Goal: Task Accomplishment & Management: Complete application form

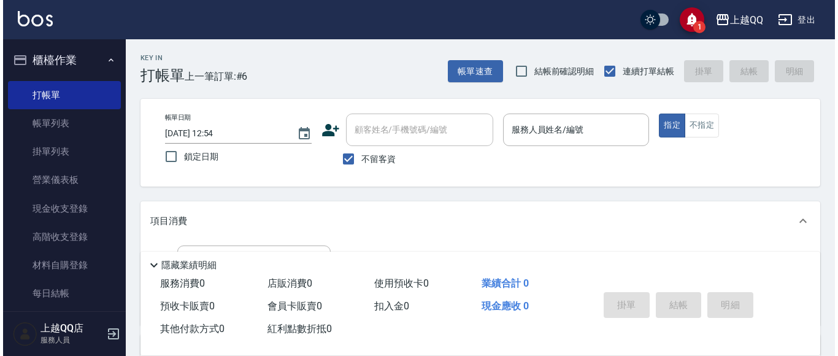
scroll to position [16, 0]
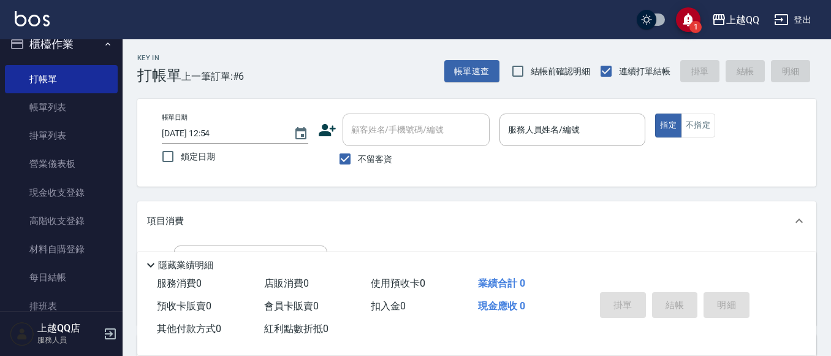
click at [485, 56] on div "Key In 打帳單 上一筆訂單:#6 帳單速查 結帳前確認明細 連續打單結帳 掛單 結帳 明細" at bounding box center [470, 61] width 694 height 45
click at [480, 62] on button "帳單速查" at bounding box center [472, 71] width 55 height 23
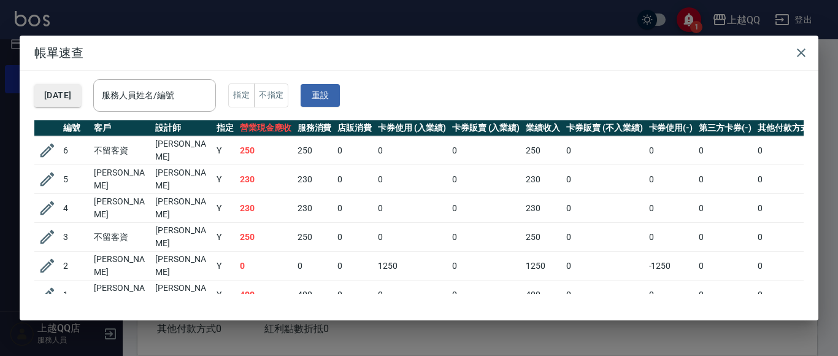
click at [81, 102] on button "[DATE]" at bounding box center [57, 95] width 47 height 23
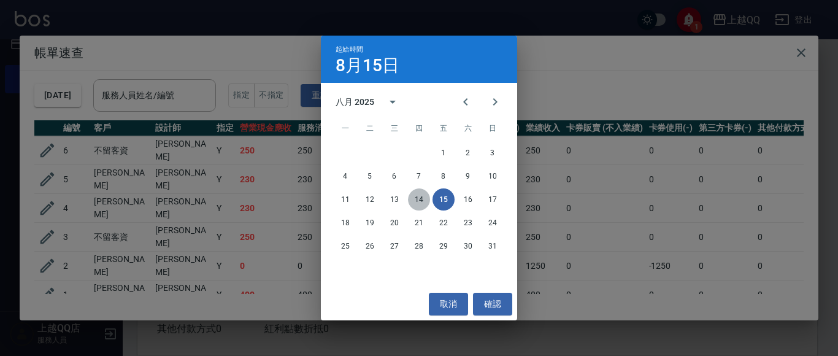
click at [416, 196] on button "14" at bounding box center [419, 199] width 22 height 22
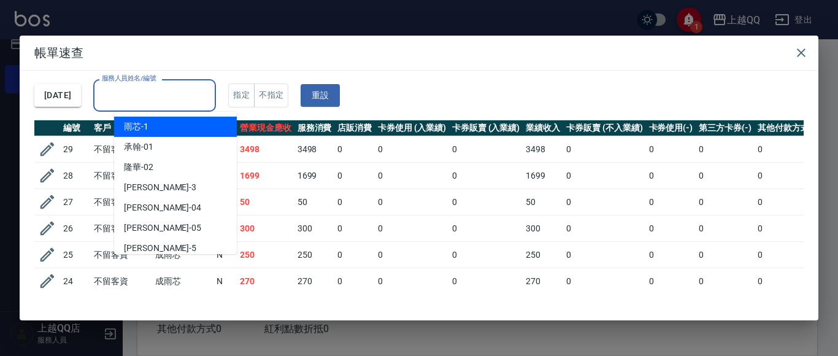
click at [210, 106] on input "服務人員姓名/編號" at bounding box center [155, 95] width 112 height 21
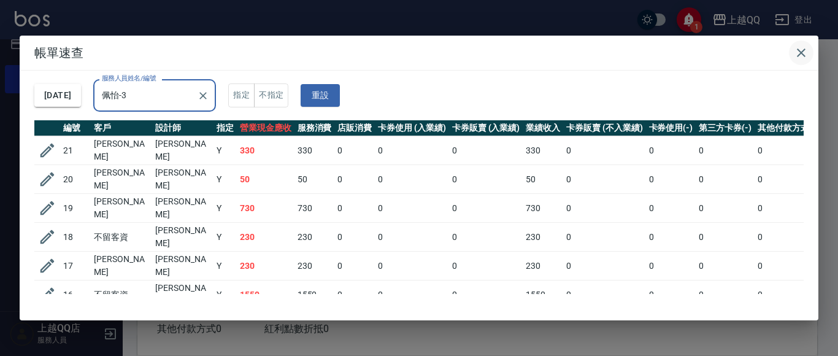
type input "佩怡-3"
click at [803, 50] on icon "button" at bounding box center [800, 52] width 9 height 9
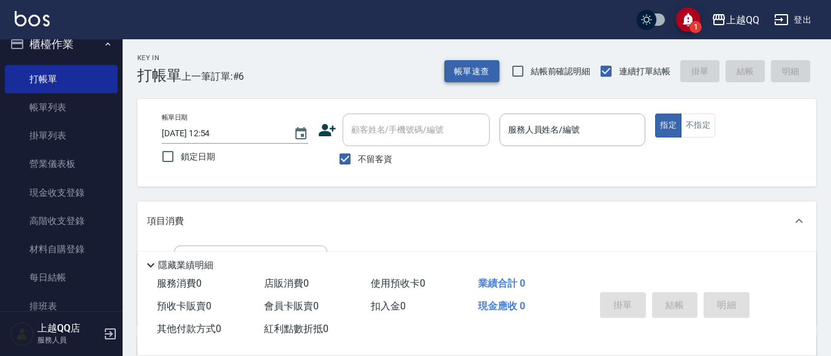
click at [472, 69] on button "帳單速查" at bounding box center [472, 71] width 55 height 23
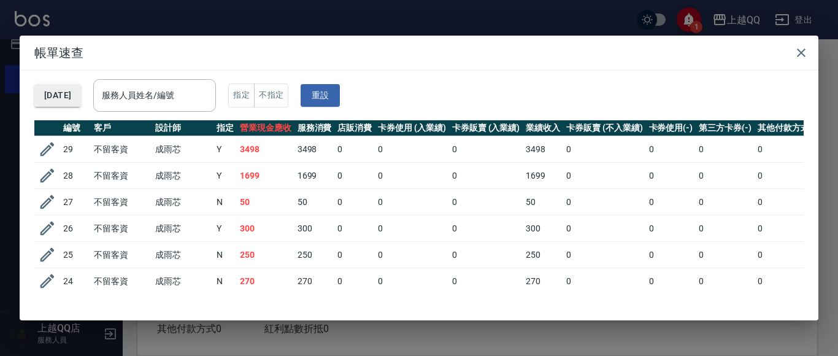
click at [81, 98] on button "[DATE]" at bounding box center [57, 95] width 47 height 23
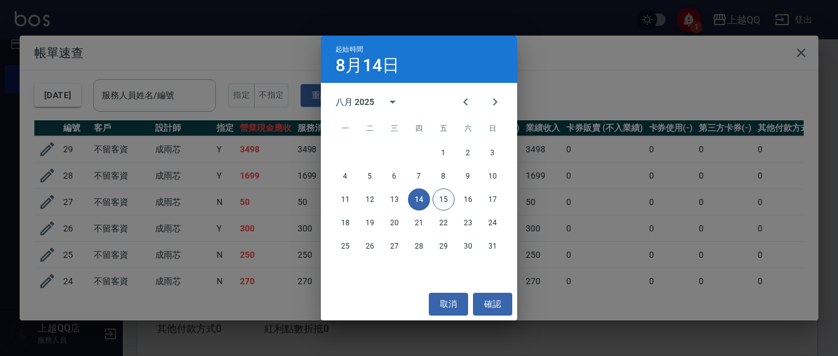
click at [440, 191] on button "15" at bounding box center [443, 199] width 22 height 22
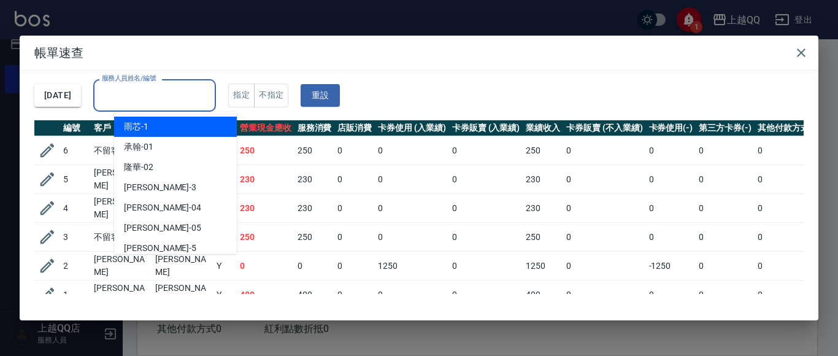
click at [210, 95] on input "服務人員姓名/編號" at bounding box center [155, 95] width 112 height 21
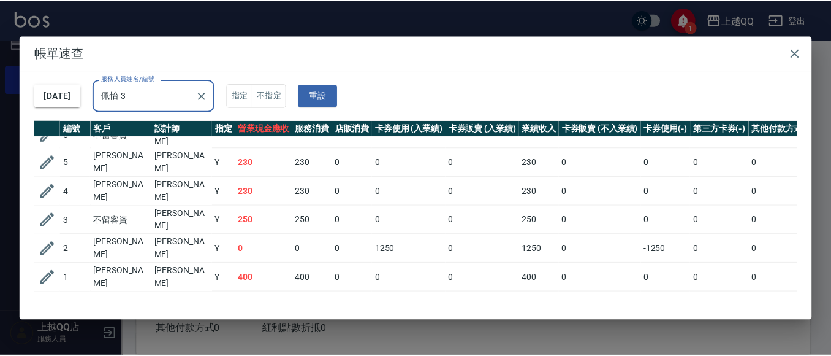
scroll to position [27, 0]
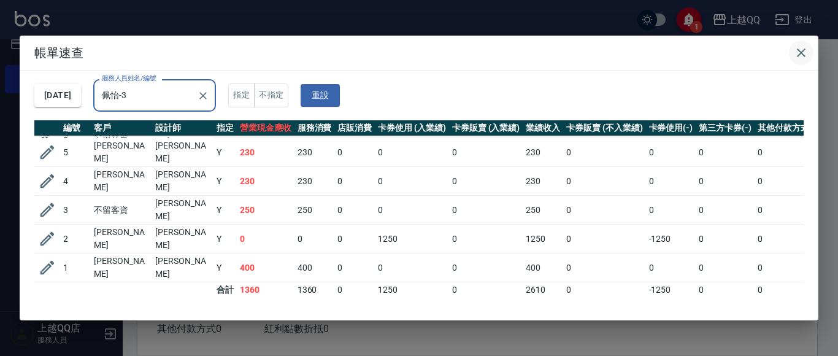
type input "佩怡-3"
click at [799, 53] on icon "button" at bounding box center [800, 52] width 15 height 15
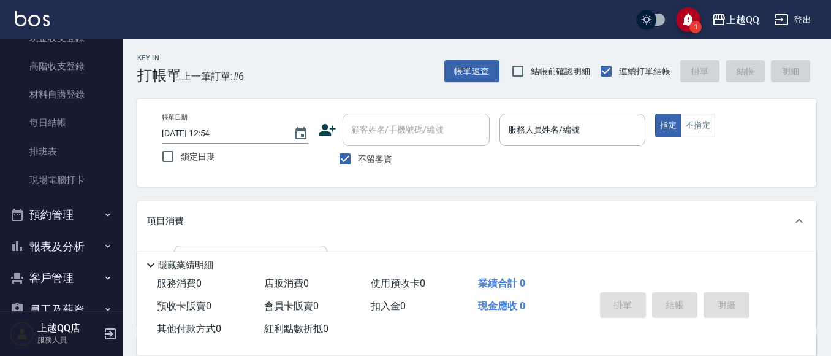
scroll to position [199, 0]
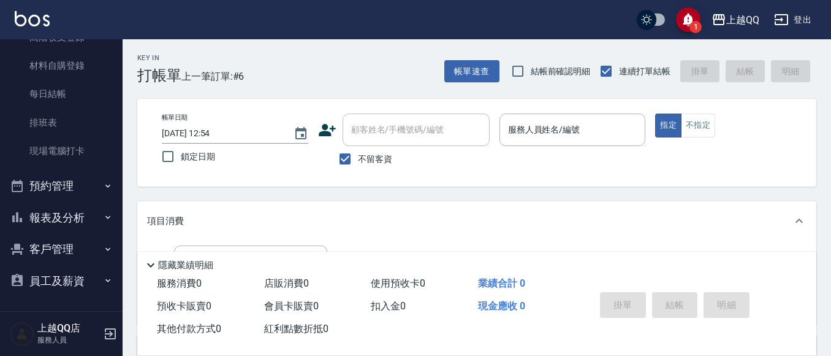
click at [88, 216] on button "報表及分析" at bounding box center [61, 218] width 113 height 32
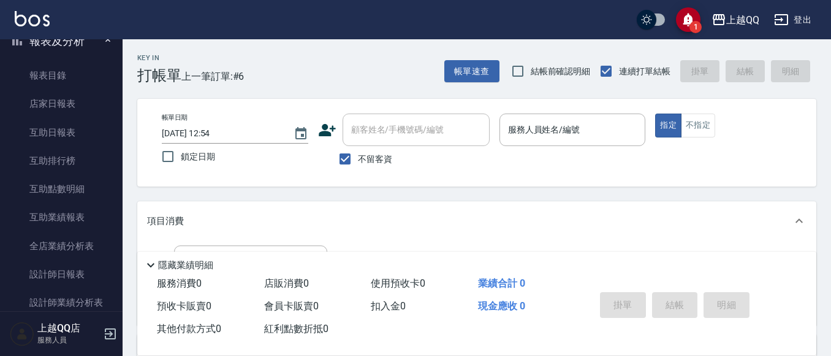
scroll to position [445, 0]
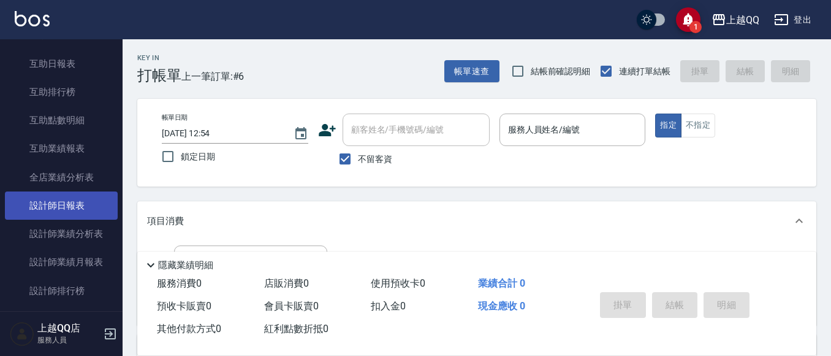
click at [72, 211] on link "設計師日報表" at bounding box center [61, 205] width 113 height 28
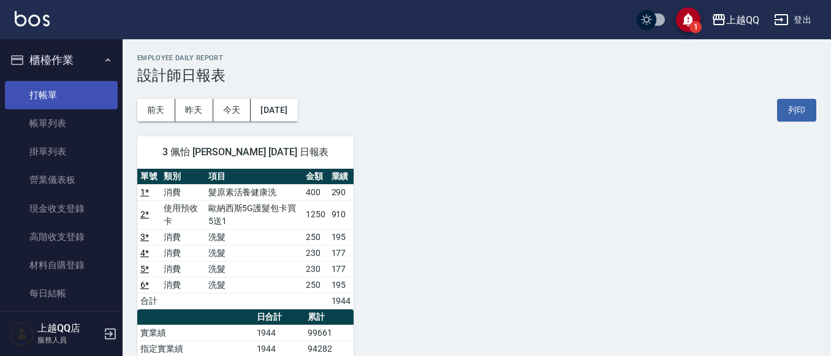
click at [67, 96] on link "打帳單" at bounding box center [61, 95] width 113 height 28
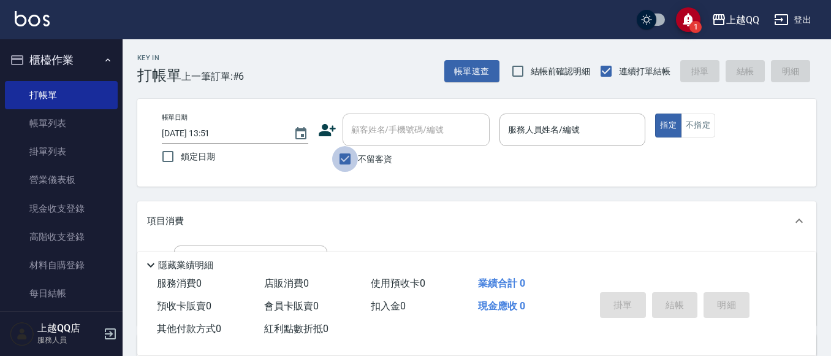
click at [345, 152] on input "不留客資" at bounding box center [345, 159] width 26 height 26
checkbox input "false"
click at [373, 132] on input "顧客姓名/手機號碼/編號" at bounding box center [407, 129] width 118 height 21
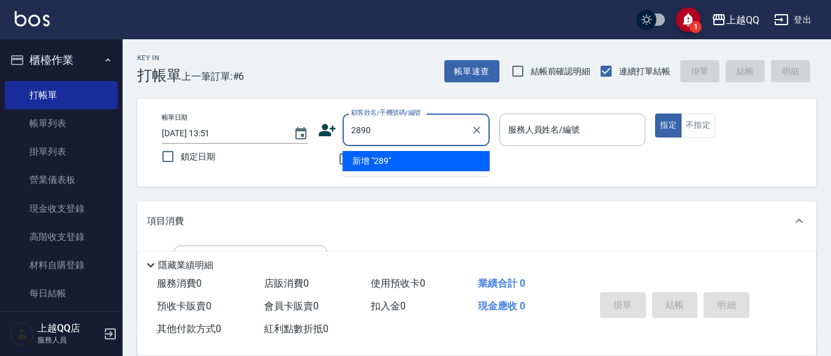
type input "2890"
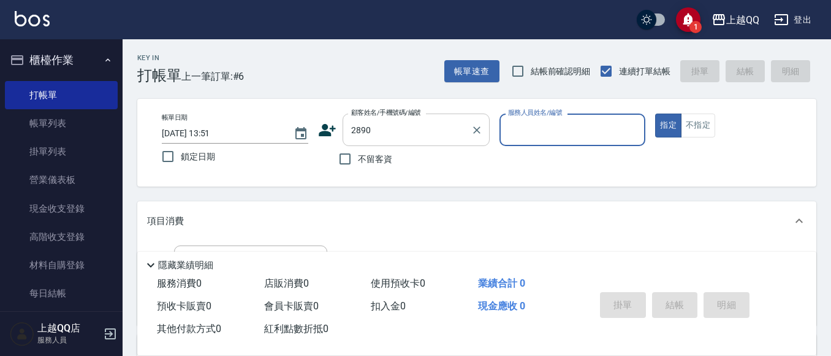
click at [655, 113] on button "指定" at bounding box center [668, 125] width 26 height 24
type button "true"
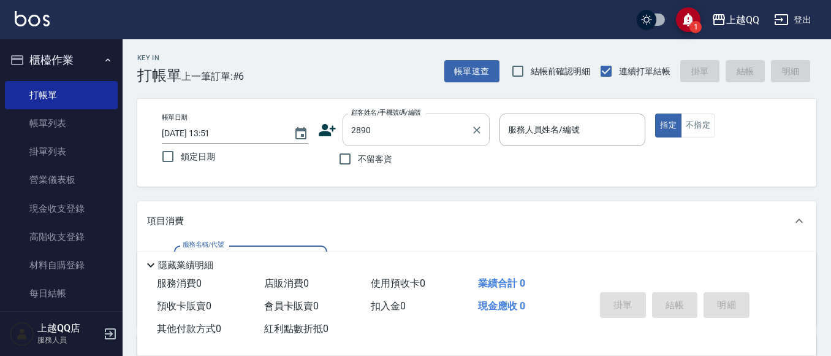
type input "[PERSON_NAME]/0963195381/2890"
type input "佩怡-3"
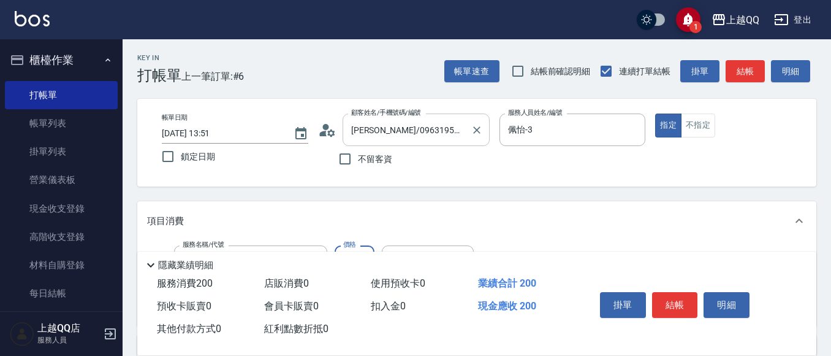
type input "洗髮(101)"
type input "230"
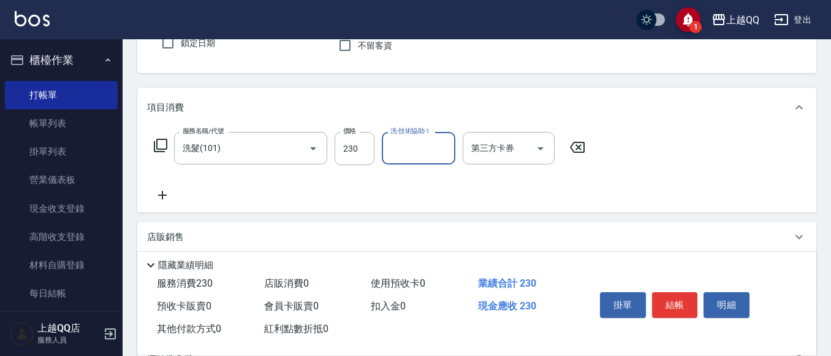
scroll to position [123, 0]
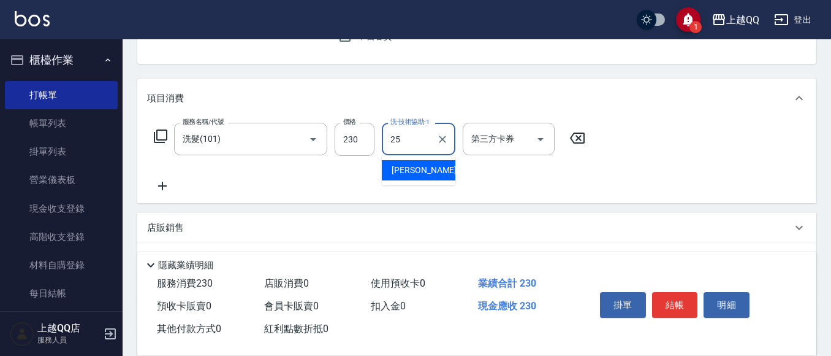
type input "[PERSON_NAME]-25"
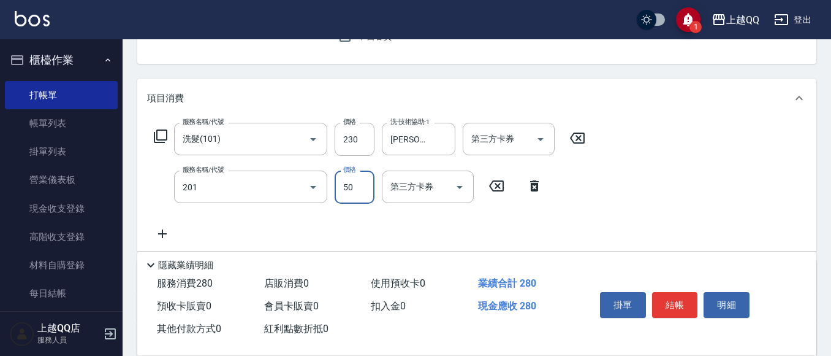
type input "剪瀏海(201)"
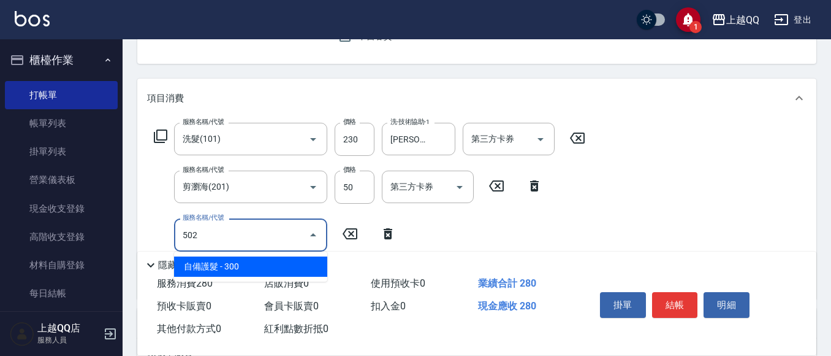
type input "自備護髮(502)"
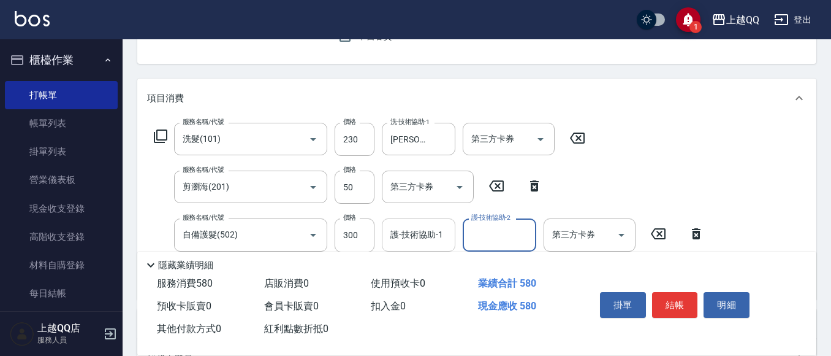
click at [427, 229] on div "護-技術協助-1 護-技術協助-1" at bounding box center [419, 234] width 74 height 32
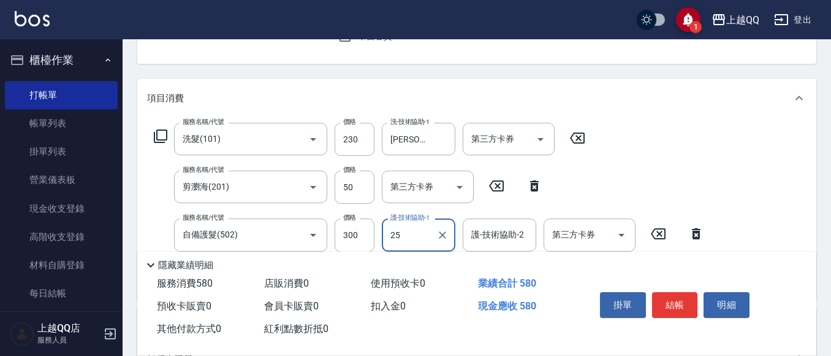
type input "[PERSON_NAME]-25"
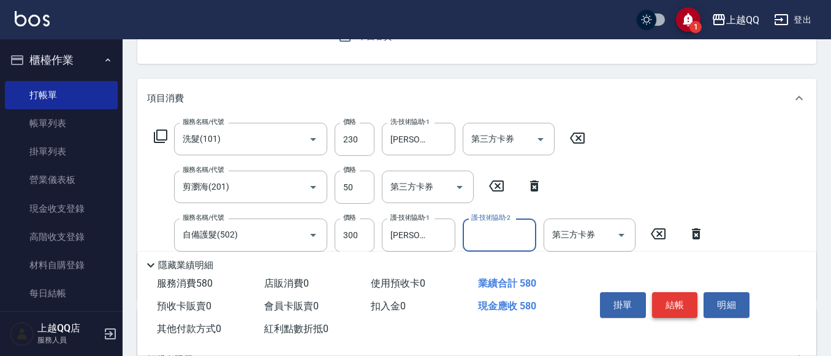
click at [655, 293] on button "結帳" at bounding box center [675, 305] width 46 height 26
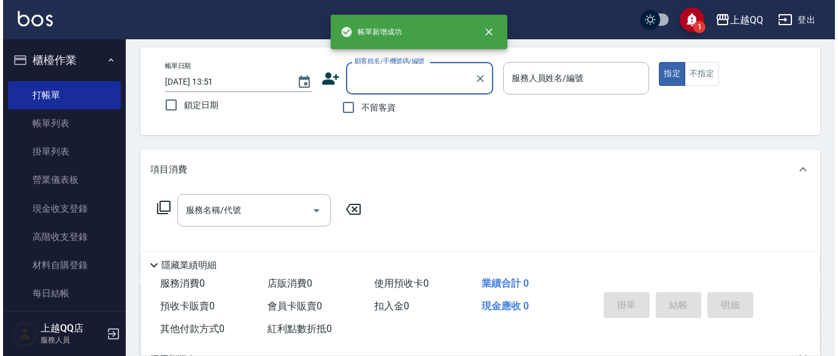
scroll to position [0, 0]
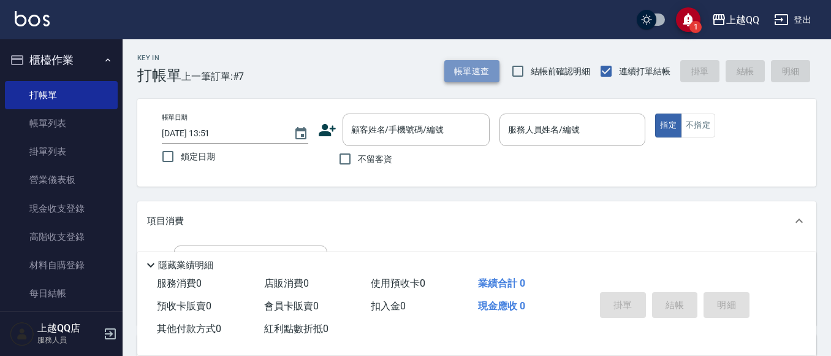
click at [474, 71] on button "帳單速查" at bounding box center [472, 71] width 55 height 23
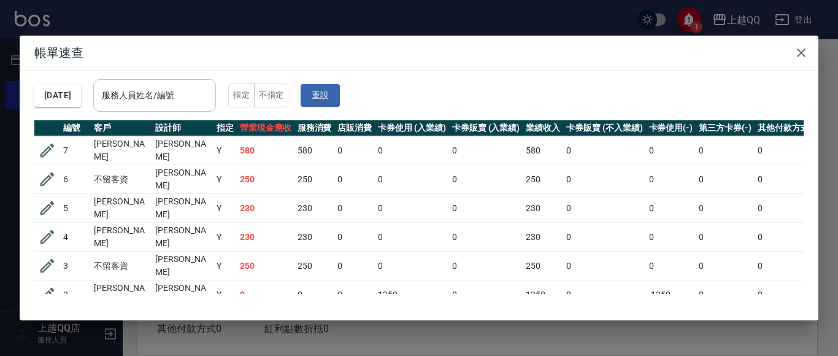
click at [214, 82] on div "服務人員姓名/編號" at bounding box center [154, 95] width 123 height 32
type input "佩怡-3"
click at [799, 54] on icon "button" at bounding box center [800, 52] width 9 height 9
